Goal: Task Accomplishment & Management: Complete application form

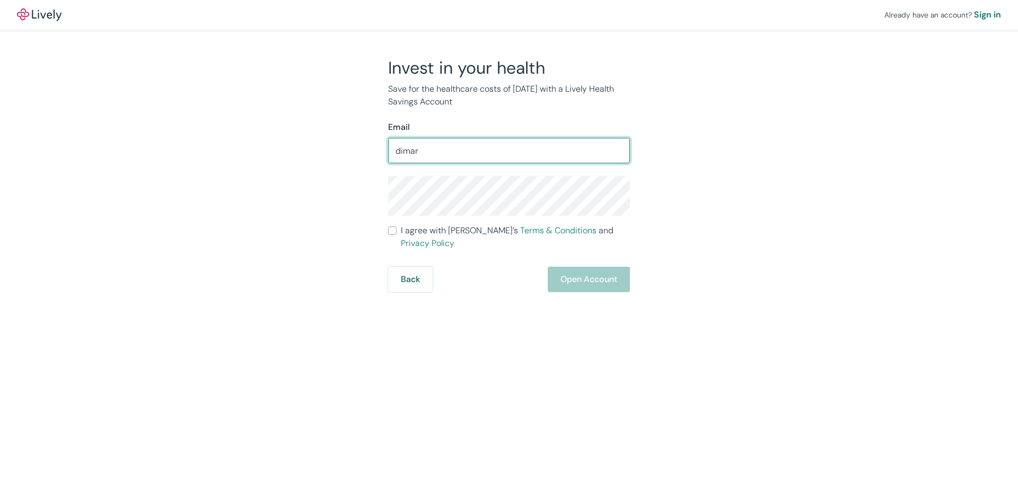
type input "dimartoro@gmail.com"
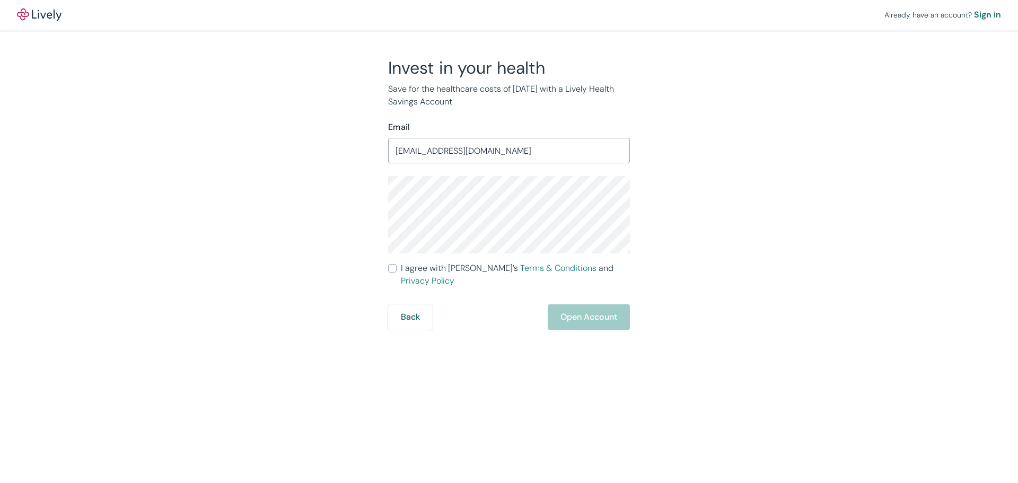
click at [398, 268] on label "I agree with Lively’s Terms & Conditions and Privacy Policy" at bounding box center [509, 274] width 242 height 25
click at [397, 268] on input "I agree with Lively’s Terms & Conditions and Privacy Policy" at bounding box center [392, 268] width 8 height 8
checkbox input "true"
click at [565, 310] on button "Open Account" at bounding box center [589, 316] width 82 height 25
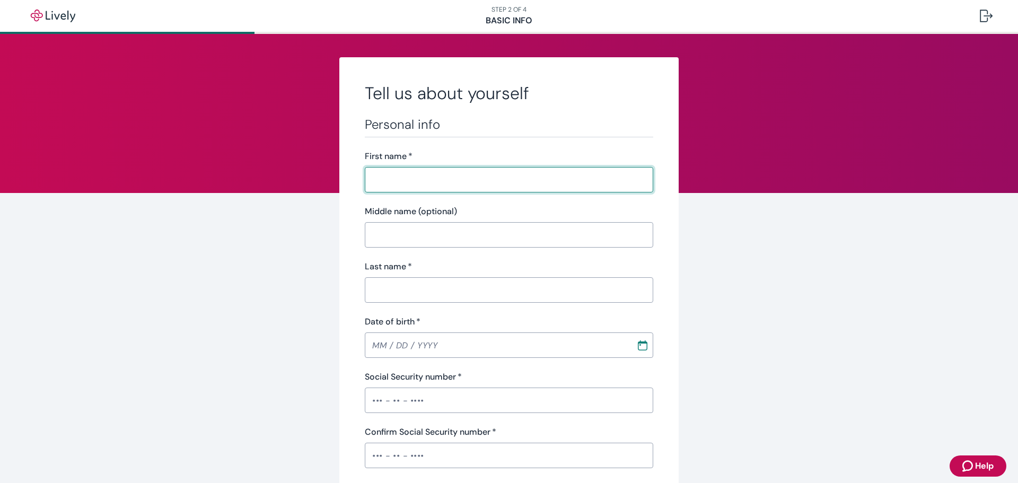
click at [502, 17] on nav "STEP 2 OF 4 Basic Info" at bounding box center [509, 16] width 1018 height 32
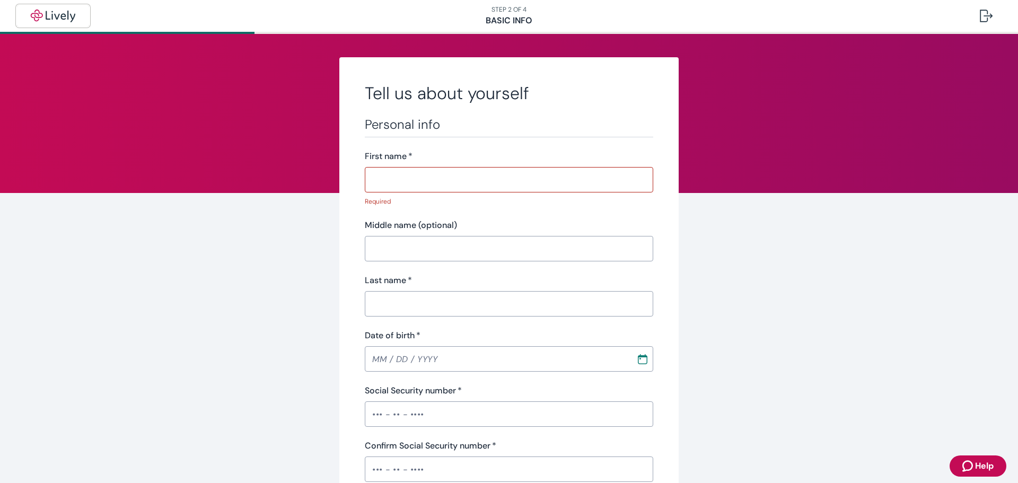
click at [40, 11] on img "button" at bounding box center [52, 16] width 59 height 13
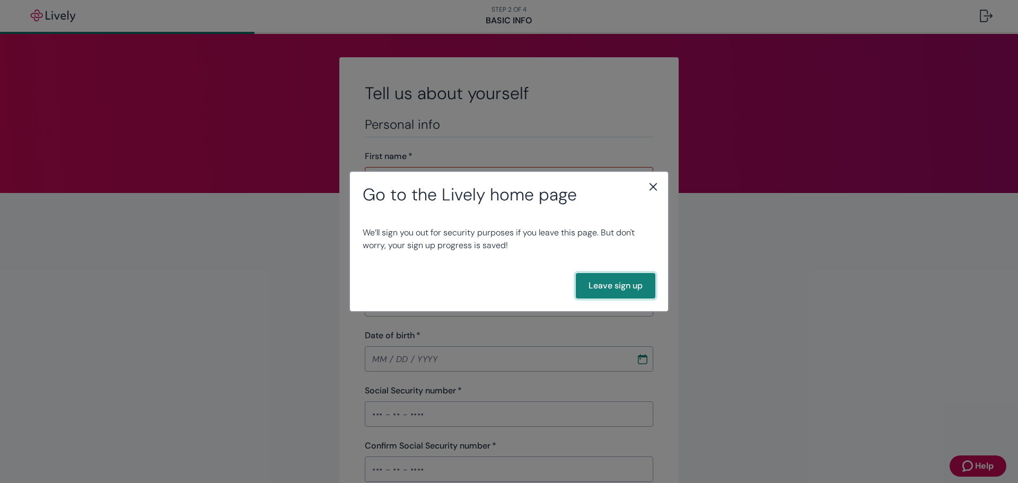
click at [619, 291] on button "Leave sign up" at bounding box center [616, 285] width 80 height 25
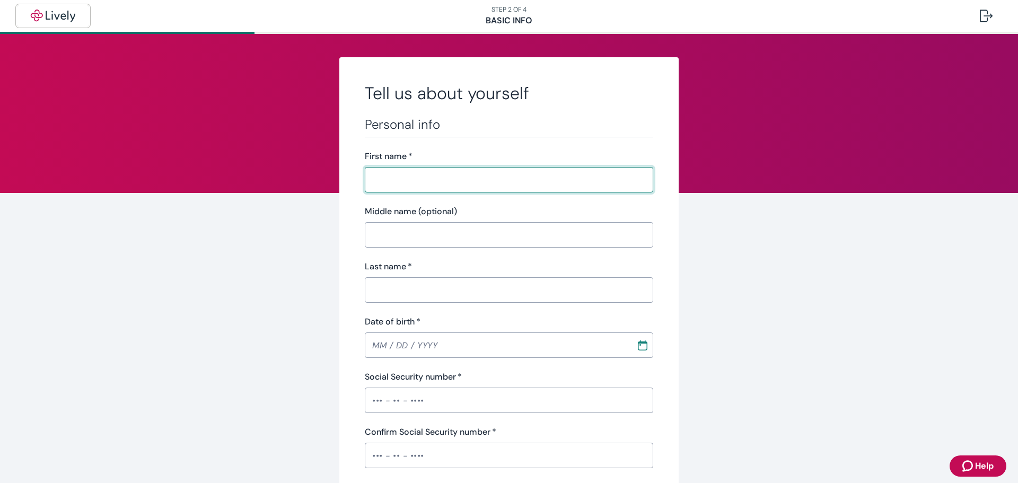
click at [42, 13] on img "button" at bounding box center [52, 16] width 59 height 13
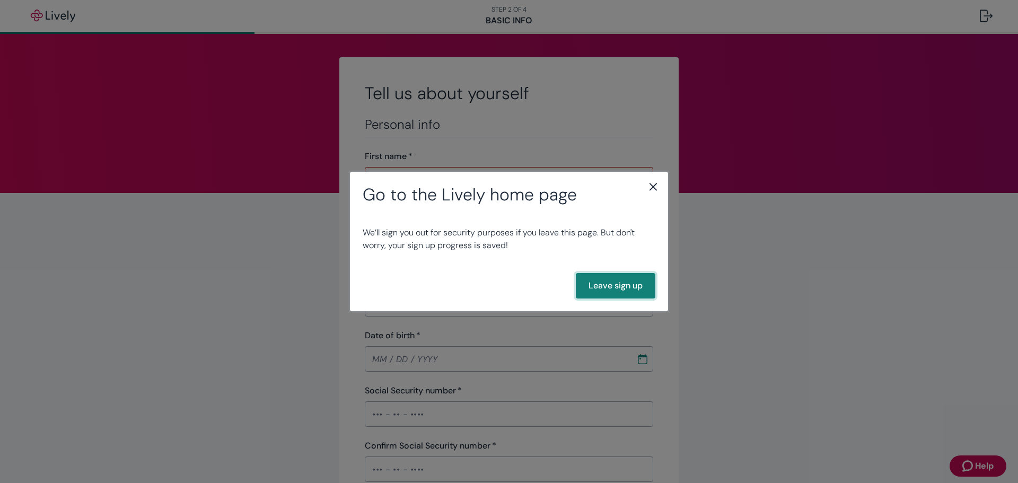
click at [607, 288] on button "Leave sign up" at bounding box center [616, 285] width 80 height 25
